Goal: Information Seeking & Learning: Learn about a topic

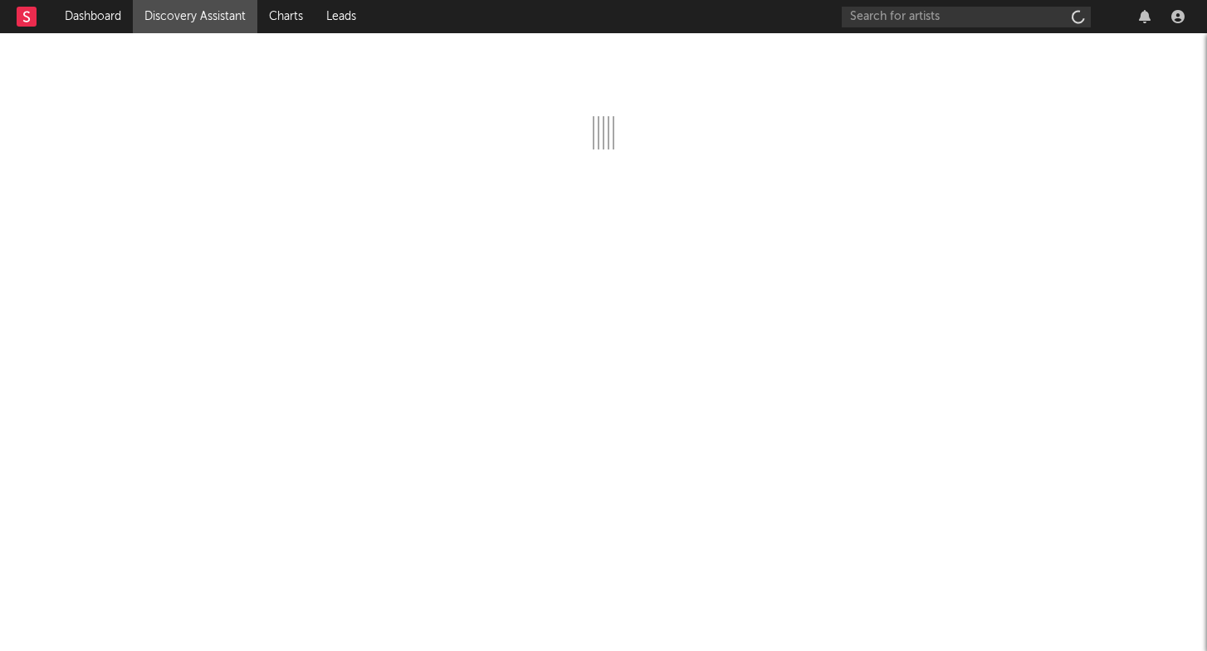
click at [628, 239] on div at bounding box center [603, 341] width 1207 height 617
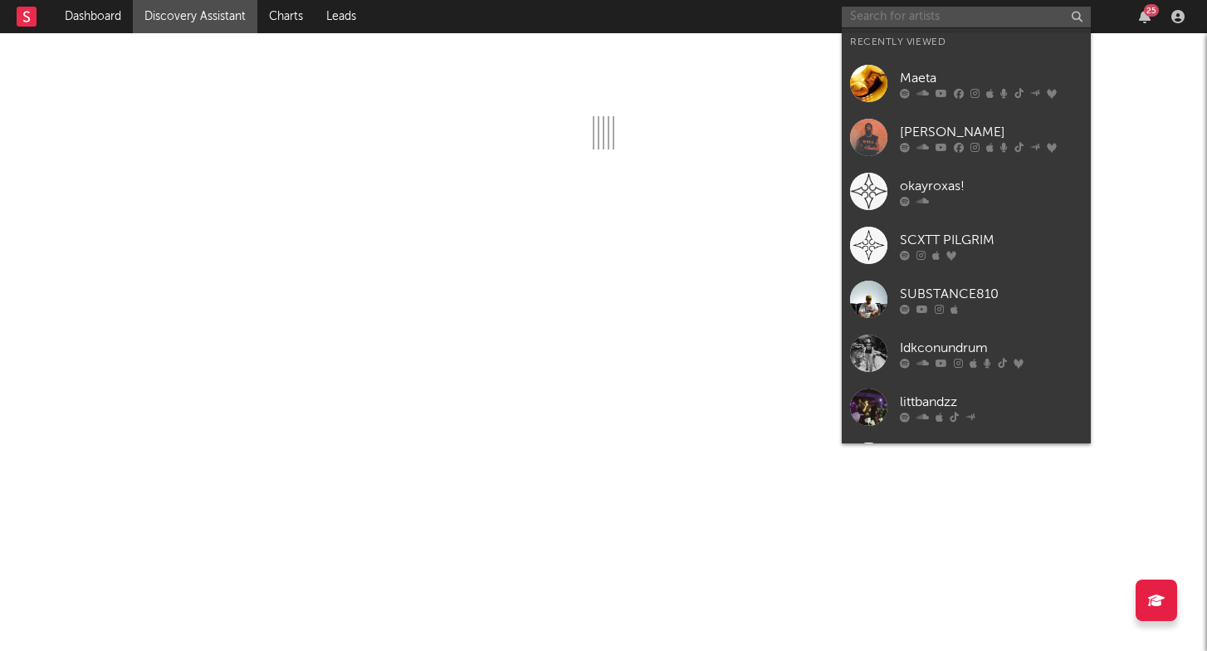
click at [1002, 12] on input "text" at bounding box center [965, 17] width 249 height 21
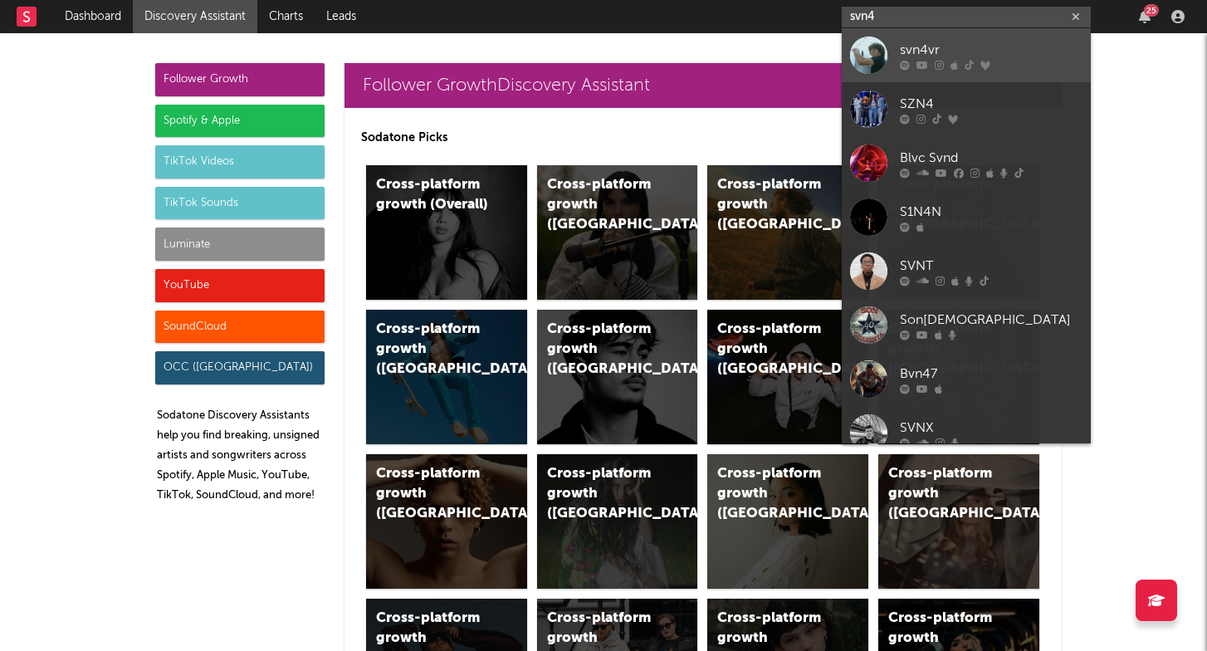
type input "svn4"
click at [988, 59] on div "svn4vr" at bounding box center [991, 50] width 183 height 20
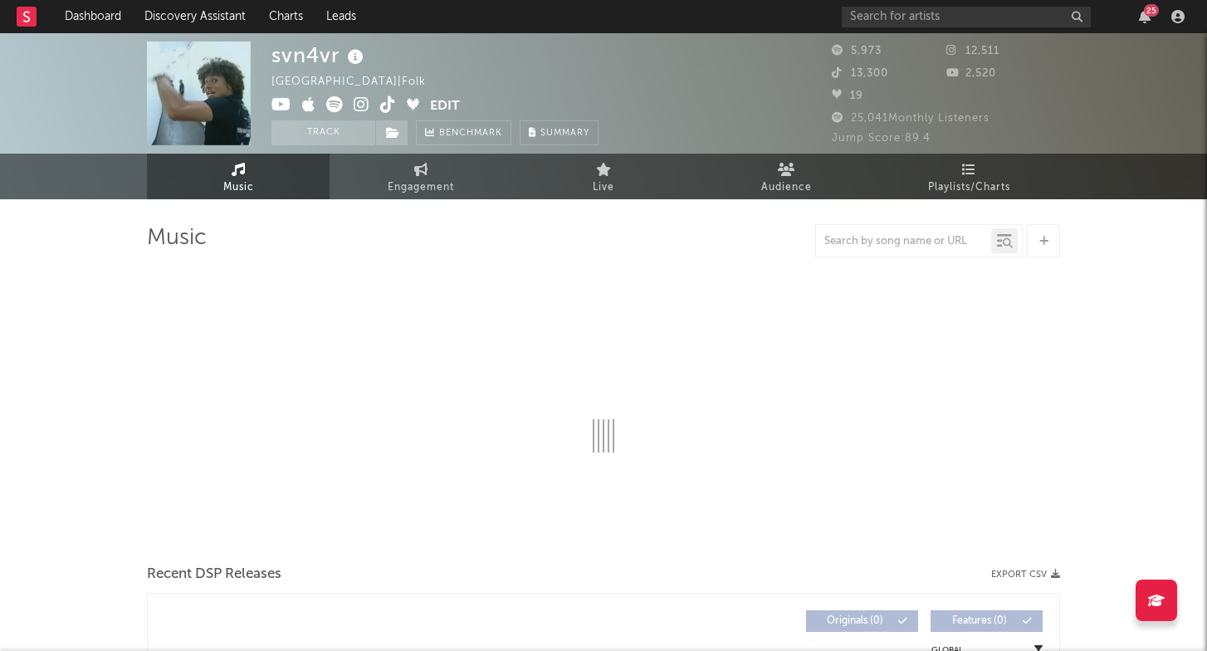
select select "1w"
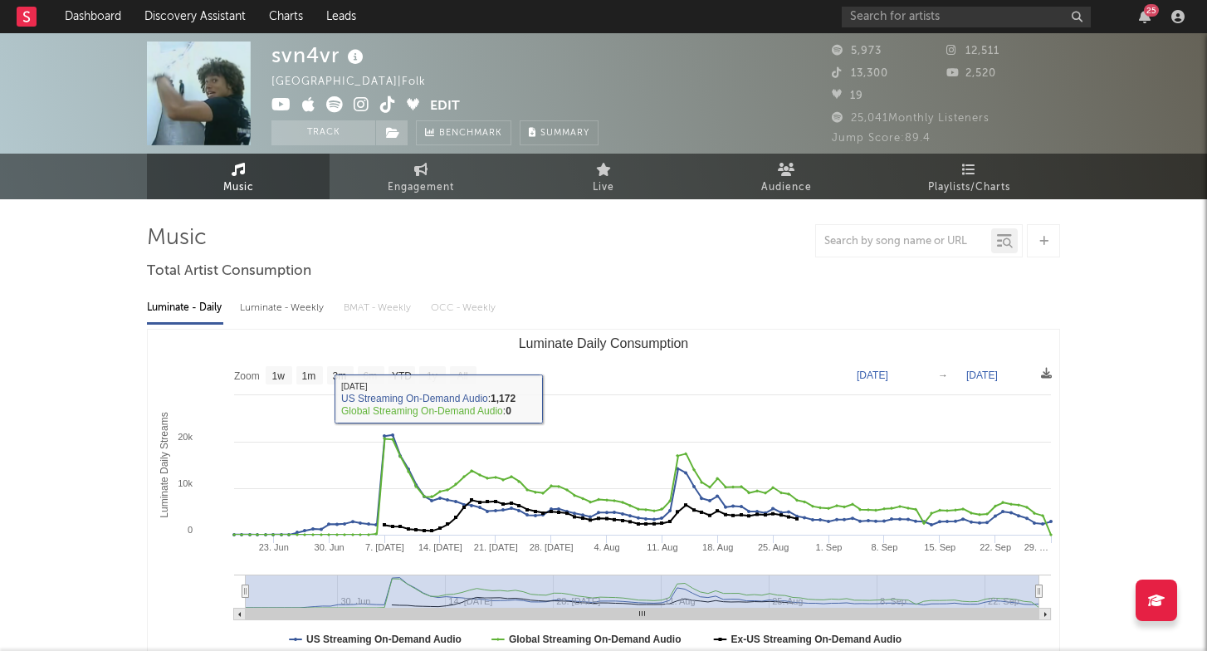
click at [321, 301] on div "Luminate - Weekly" at bounding box center [283, 308] width 87 height 28
select select "6m"
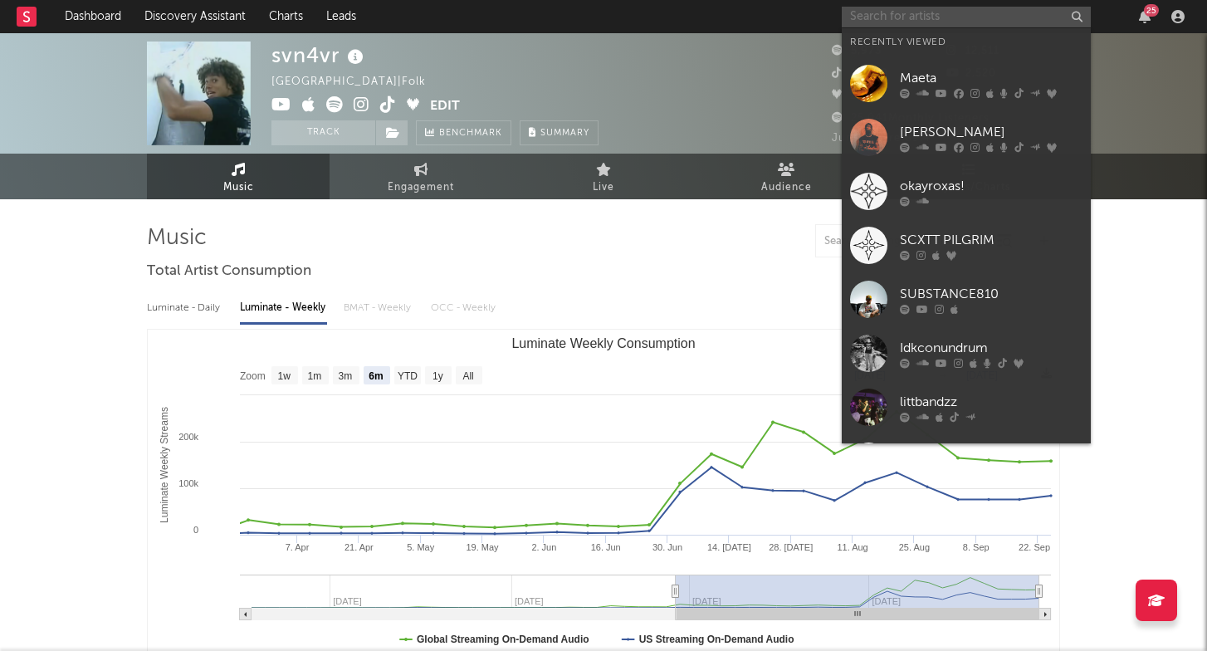
click at [915, 21] on input "text" at bounding box center [965, 17] width 249 height 21
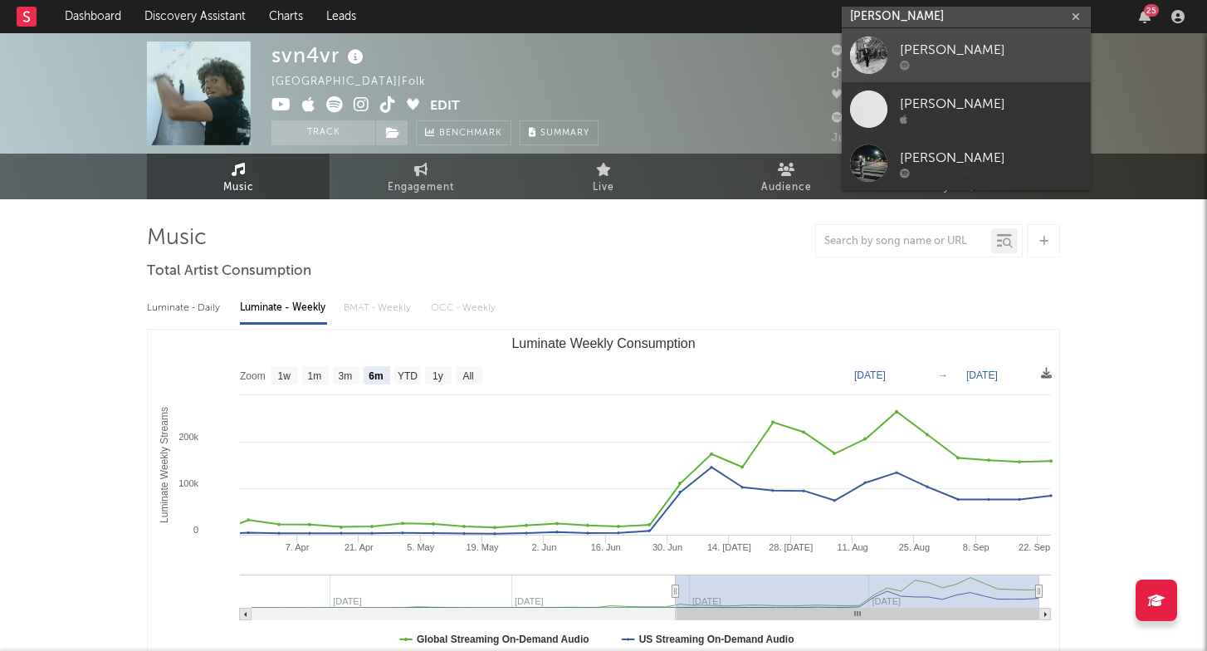
type input "[PERSON_NAME]"
click at [959, 64] on div at bounding box center [991, 65] width 183 height 10
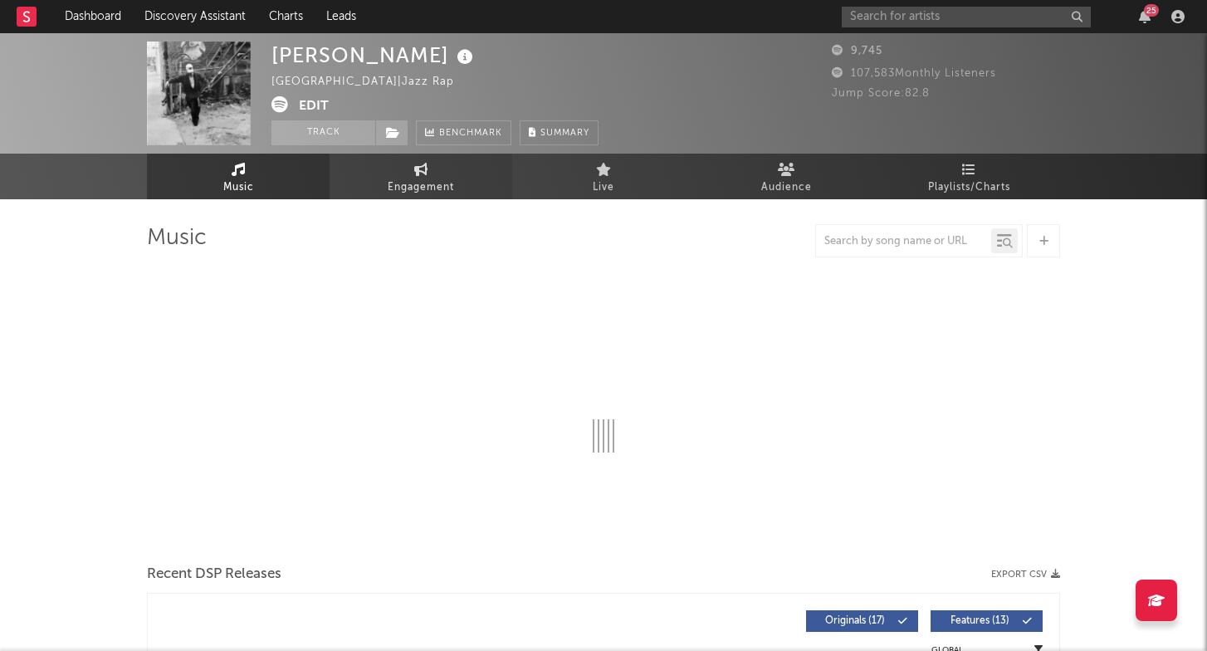
select select "6m"
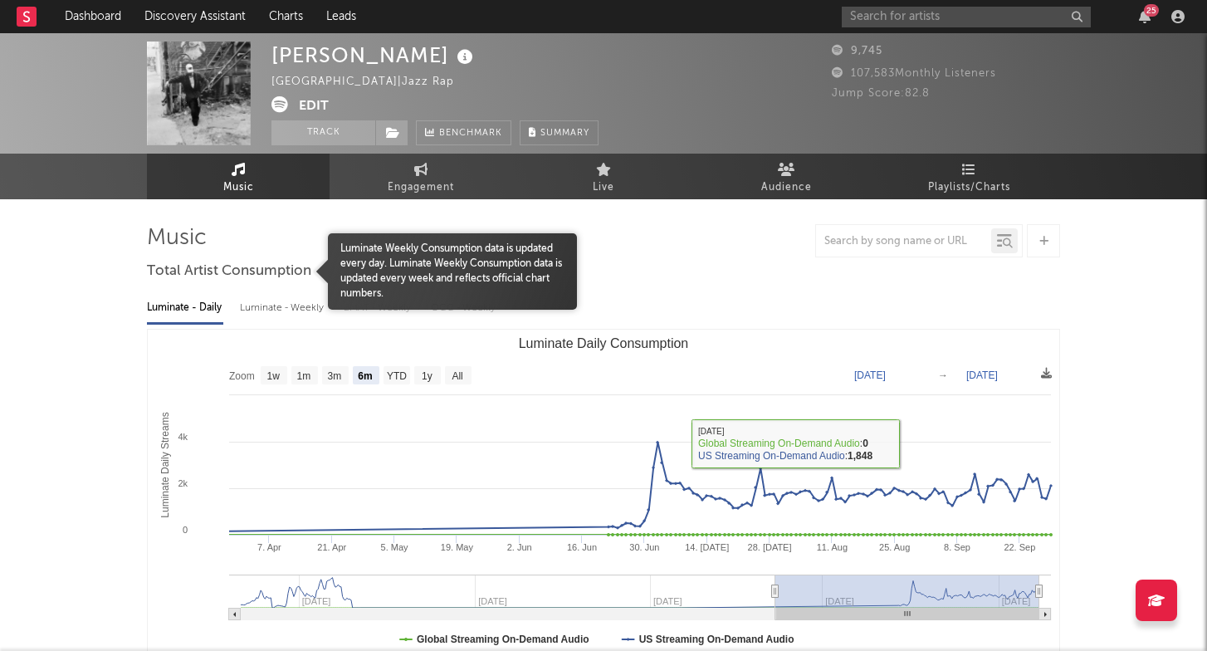
click at [268, 306] on div "Luminate - Weekly" at bounding box center [283, 308] width 87 height 28
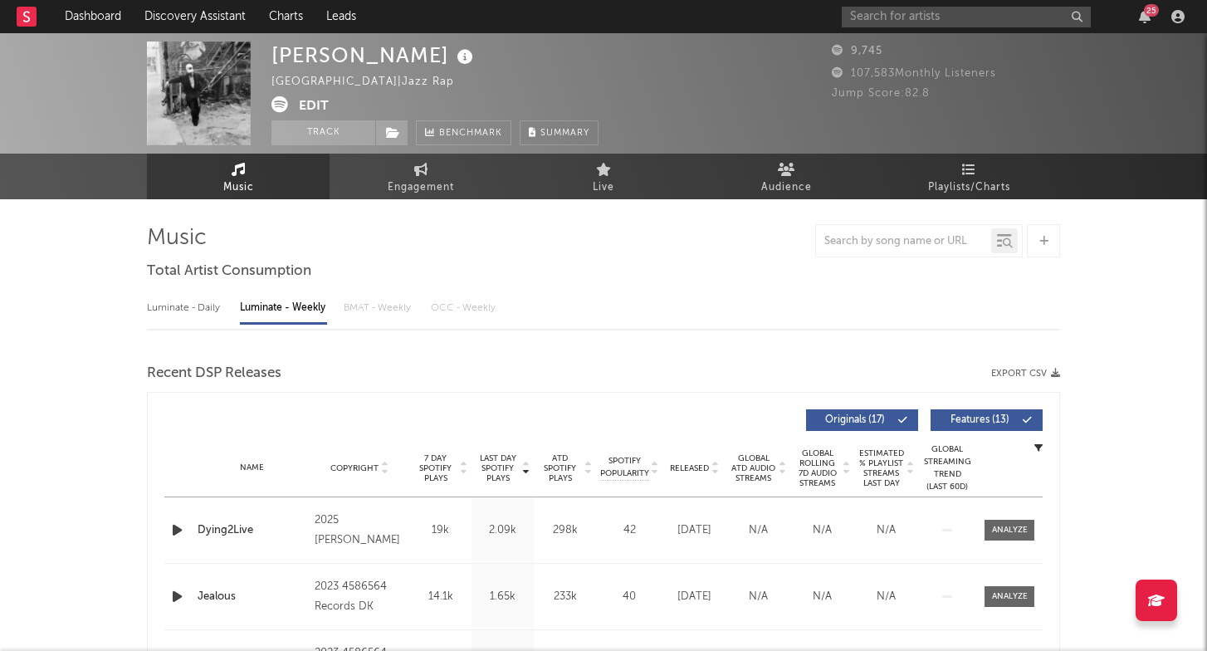
select select "6m"
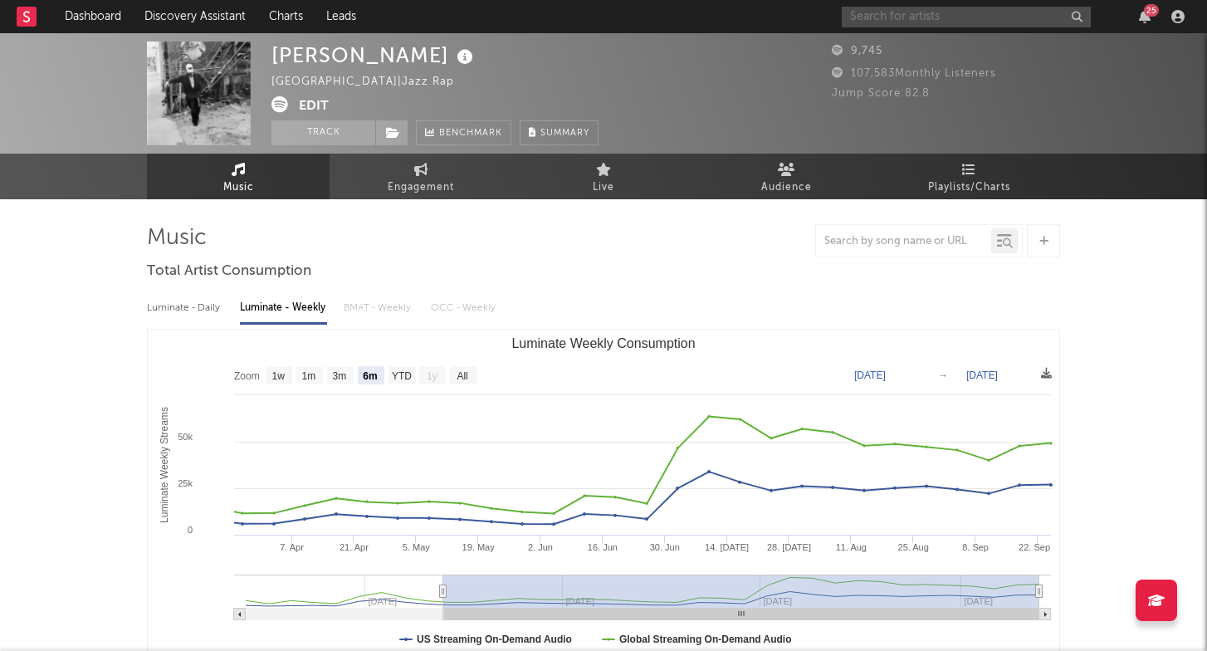
click at [865, 25] on input "text" at bounding box center [965, 17] width 249 height 21
type input "tabi"
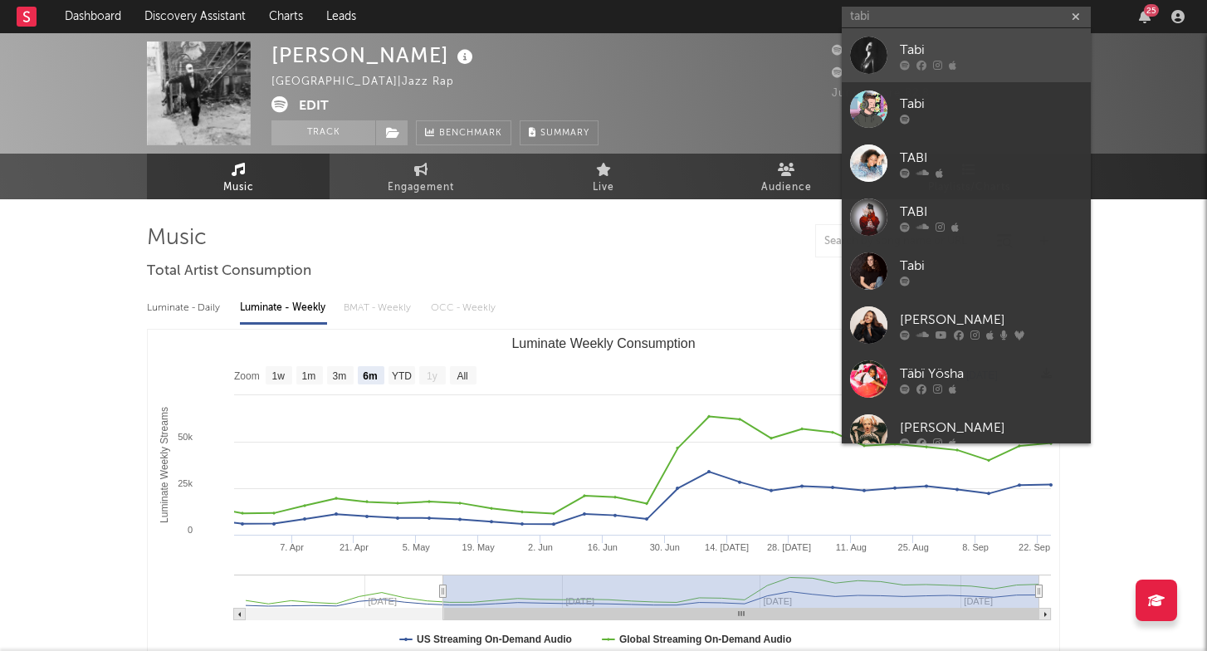
click at [965, 48] on div "Tabi" at bounding box center [991, 50] width 183 height 20
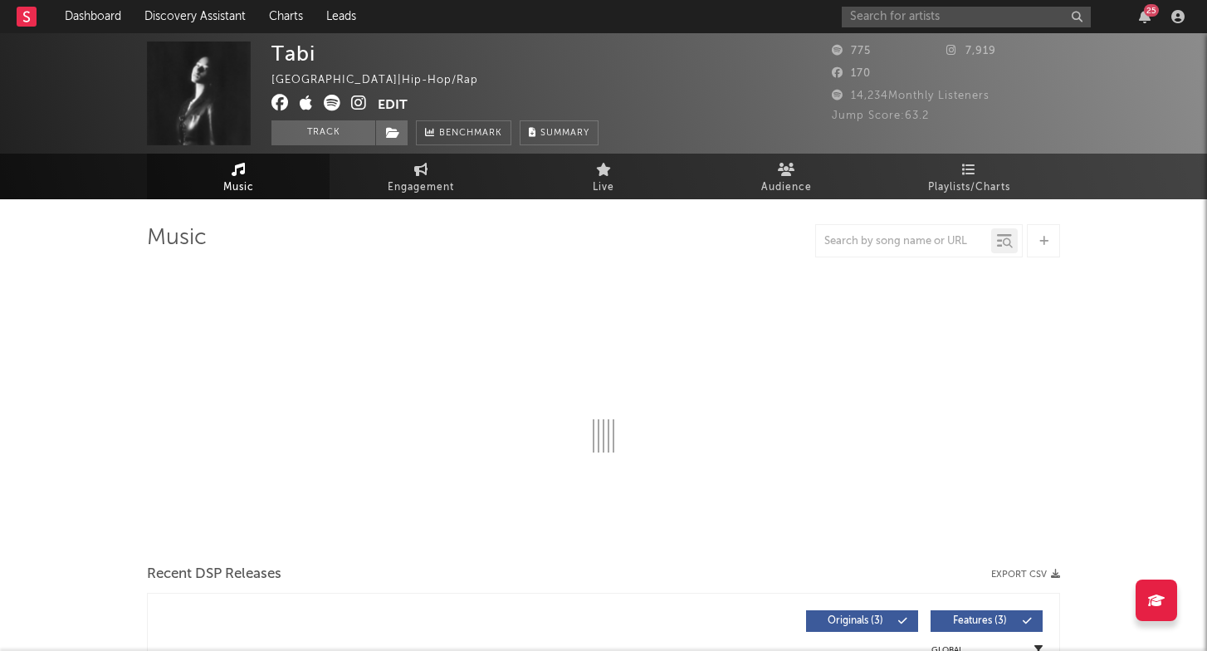
select select "1w"
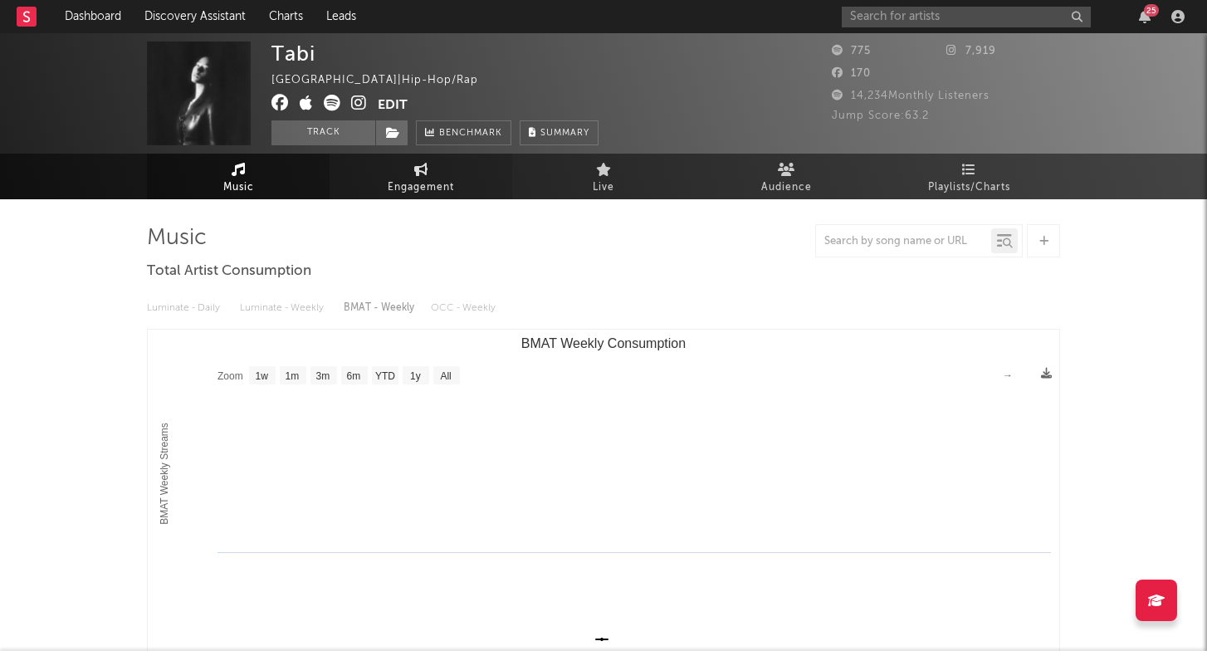
click at [441, 188] on span "Engagement" at bounding box center [421, 188] width 66 height 20
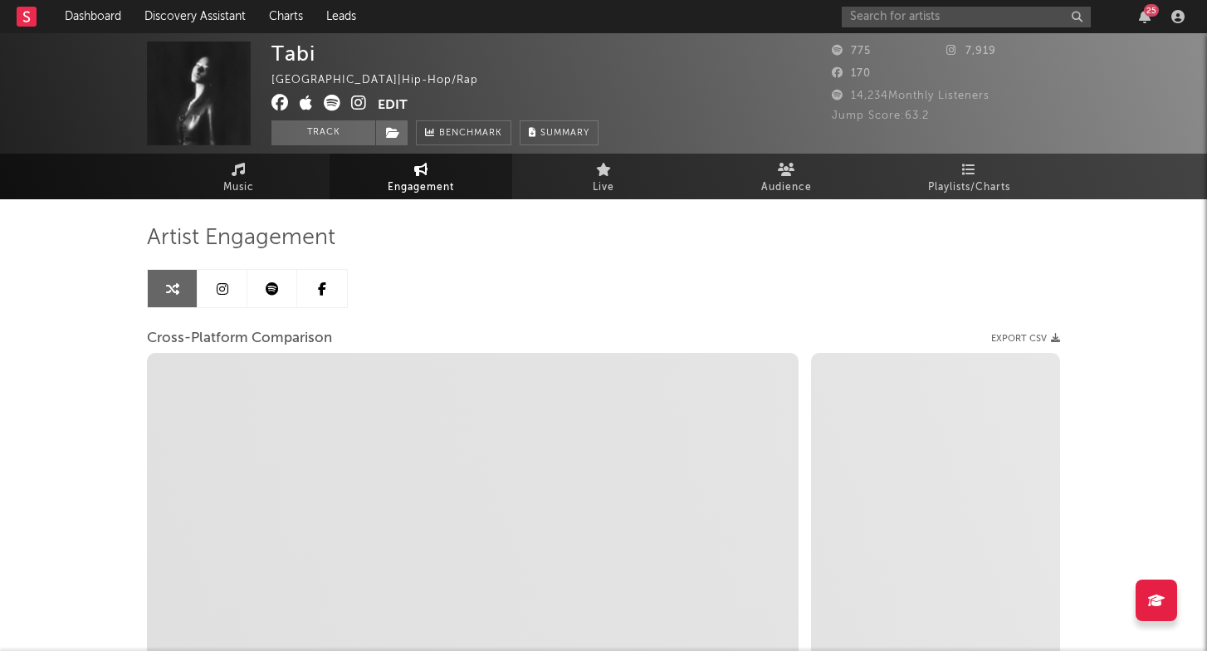
select select "1w"
click at [272, 180] on link "Music" at bounding box center [238, 177] width 183 height 46
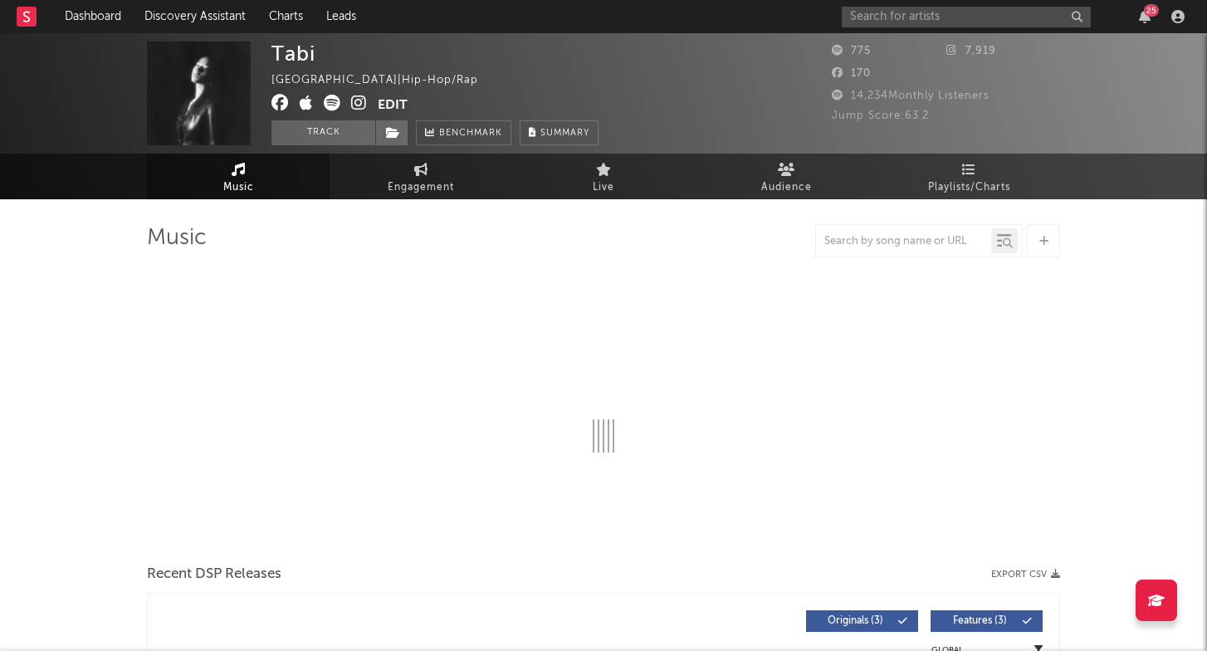
select select "1w"
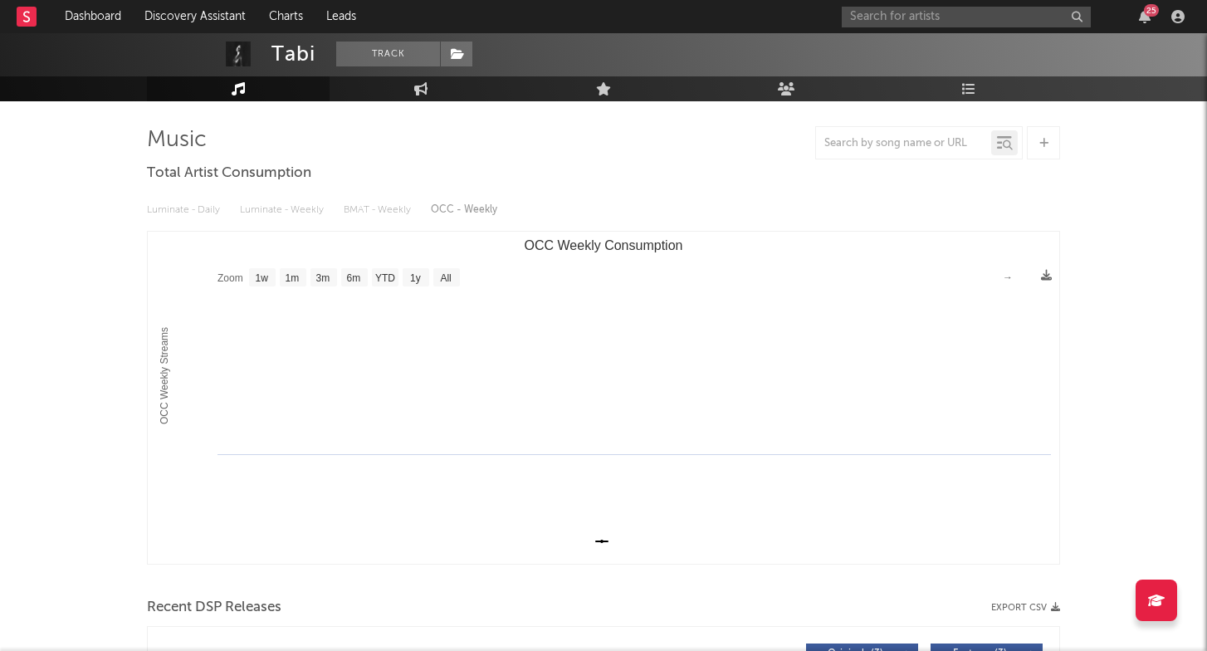
scroll to position [103, 0]
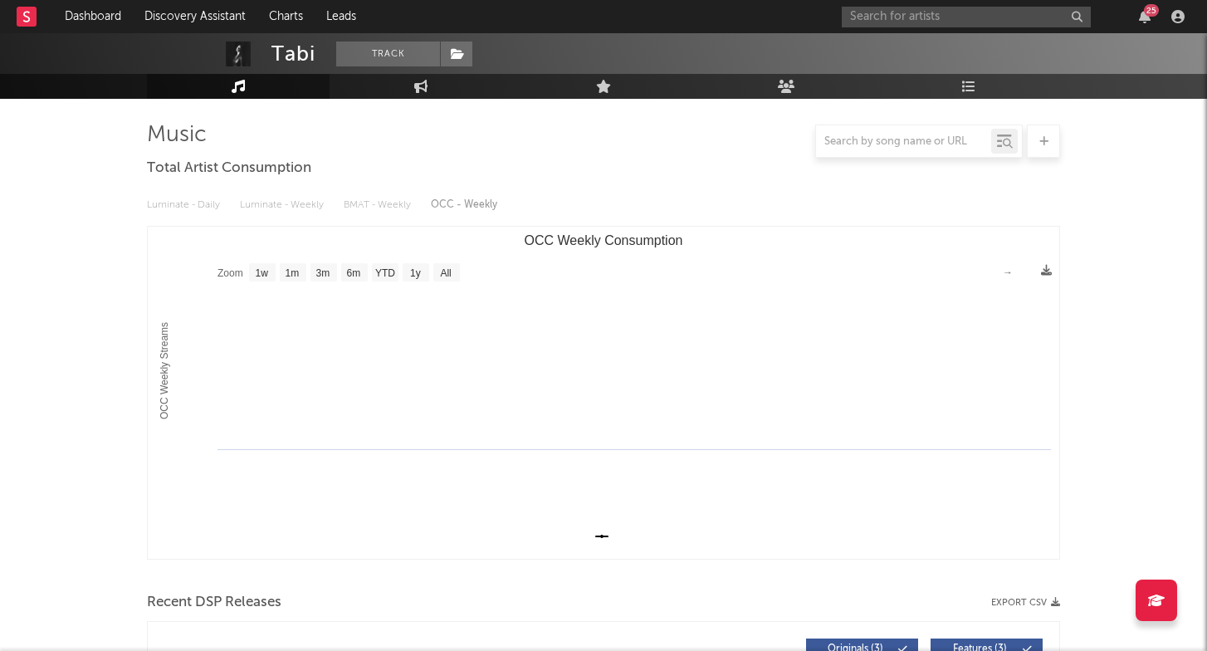
click at [288, 202] on div "Luminate - Daily Luminate - Weekly BMAT - Weekly OCC - Weekly" at bounding box center [603, 205] width 913 height 28
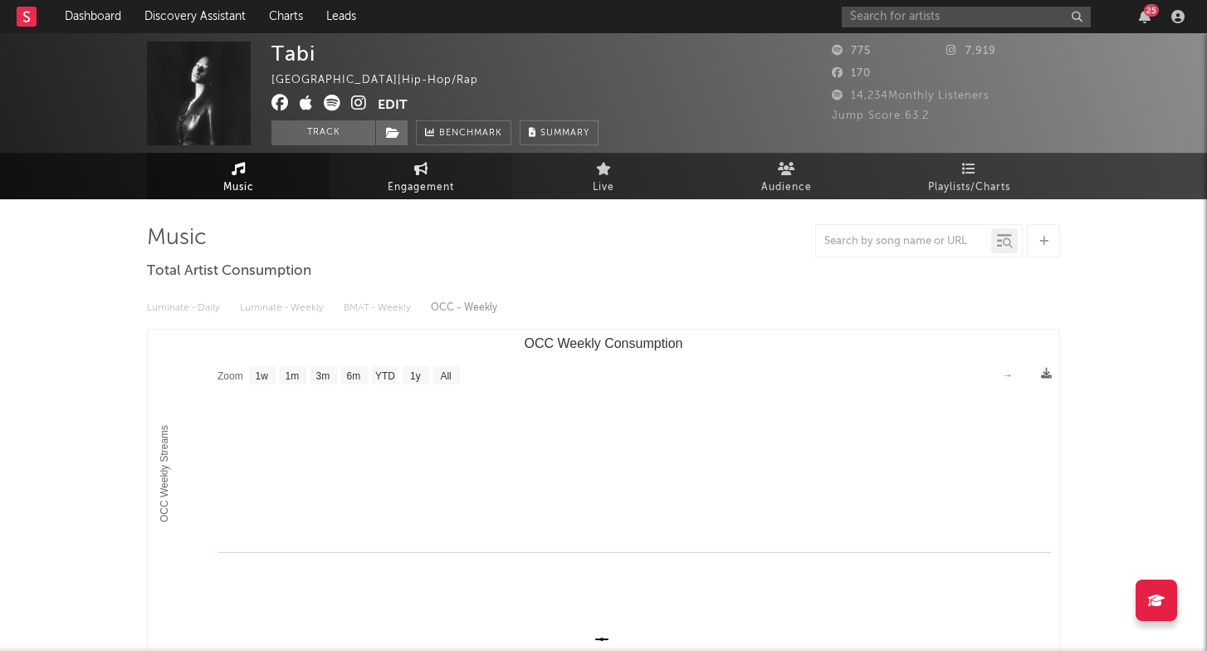
scroll to position [0, 0]
click at [432, 195] on span "Engagement" at bounding box center [421, 187] width 66 height 20
select select "1m"
